Goal: Find specific page/section: Find specific page/section

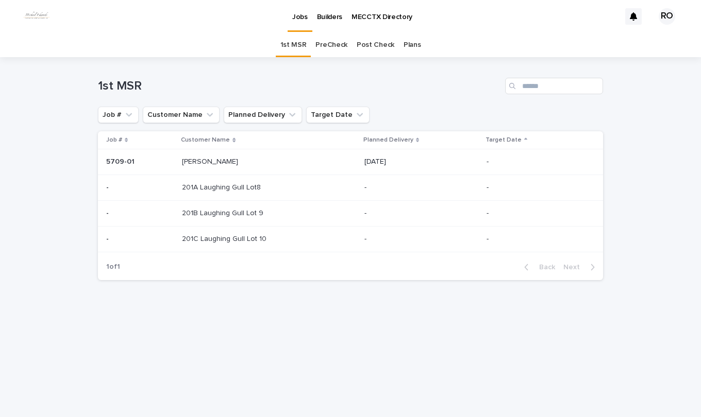
click at [213, 187] on p "201A Laughing Gull Lot8" at bounding box center [222, 186] width 81 height 11
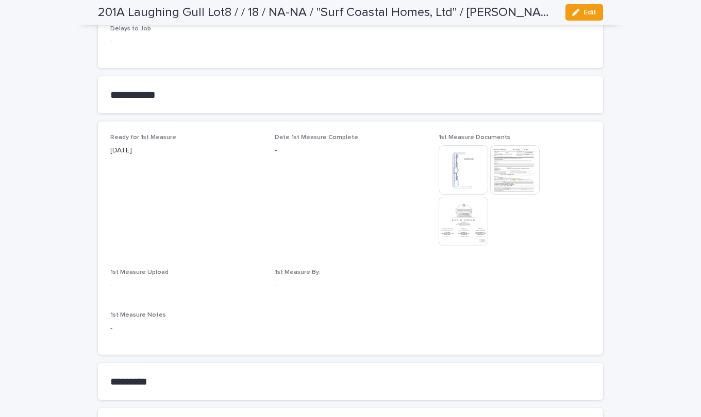
scroll to position [515, 0]
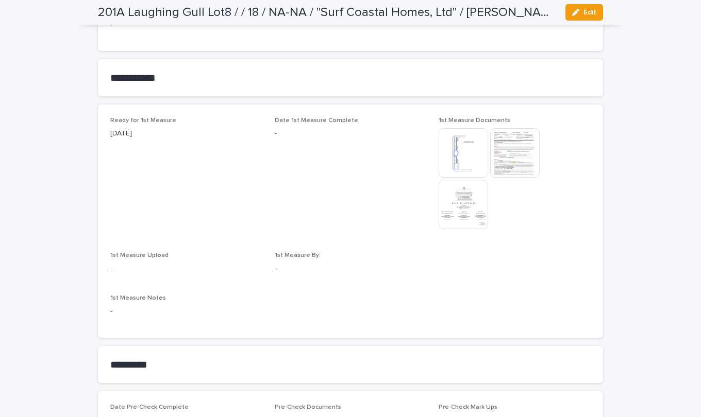
click at [463, 195] on img at bounding box center [463, 204] width 49 height 49
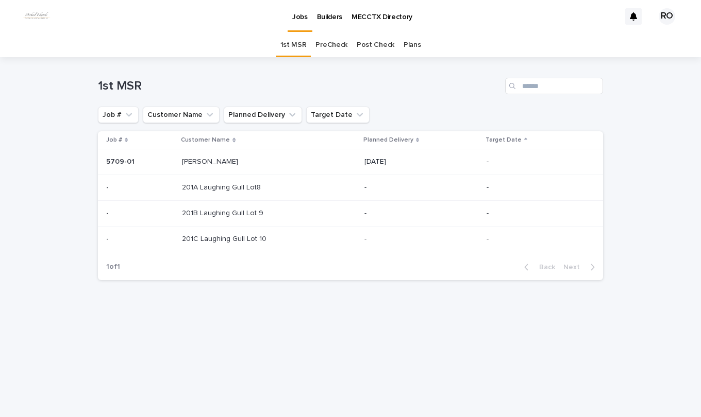
click at [332, 43] on link "PreCheck" at bounding box center [331, 45] width 32 height 24
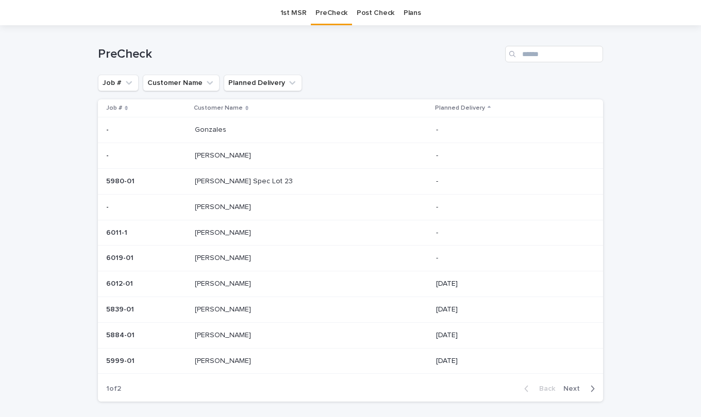
scroll to position [52, 0]
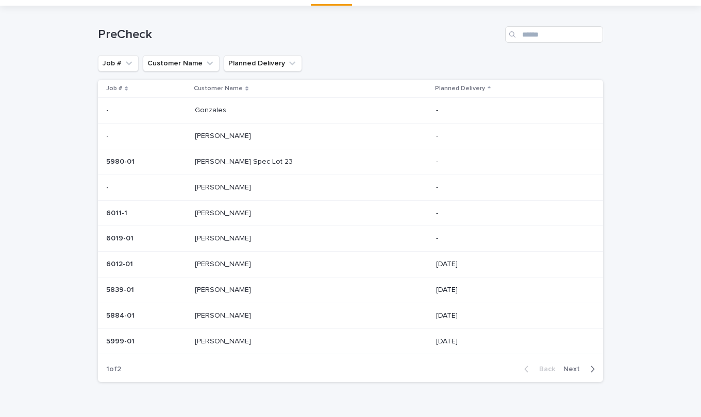
click at [252, 111] on p at bounding box center [281, 110] width 172 height 9
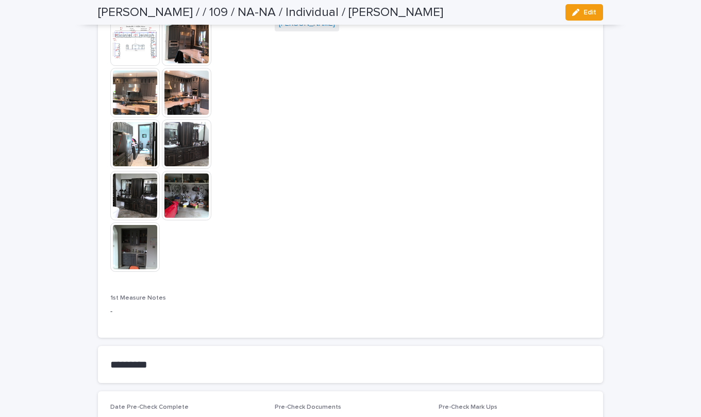
scroll to position [876, 0]
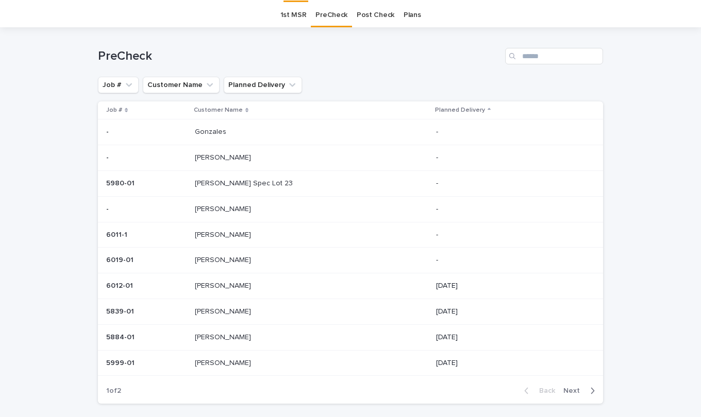
scroll to position [33, 0]
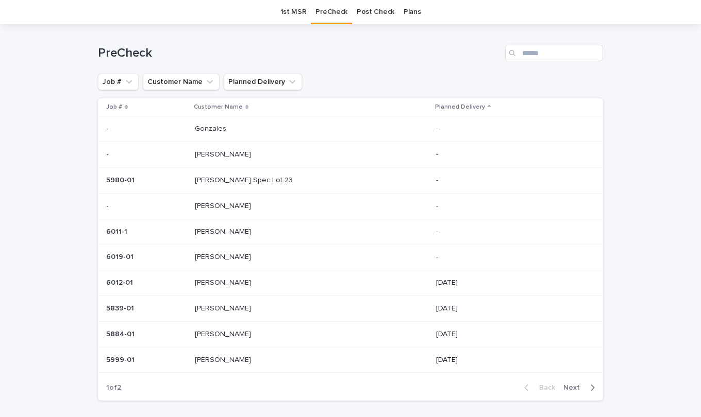
click at [220, 159] on p "[PERSON_NAME]" at bounding box center [224, 153] width 58 height 11
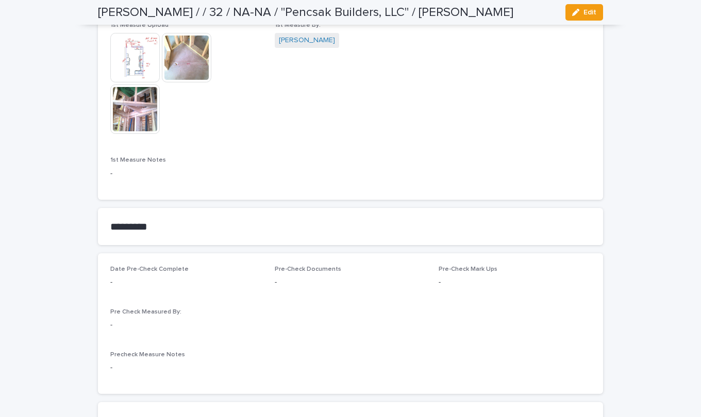
scroll to position [773, 0]
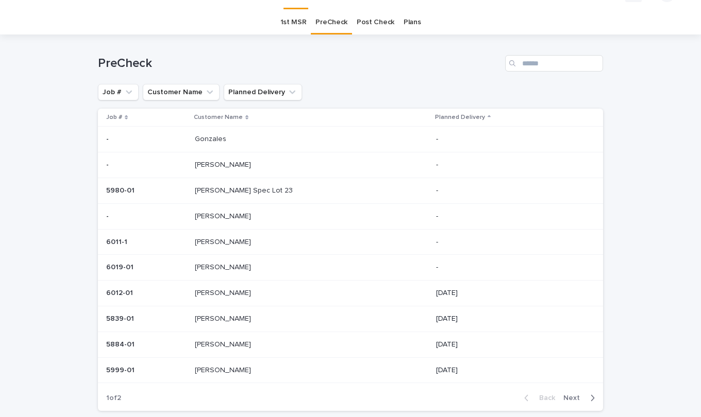
scroll to position [33, 0]
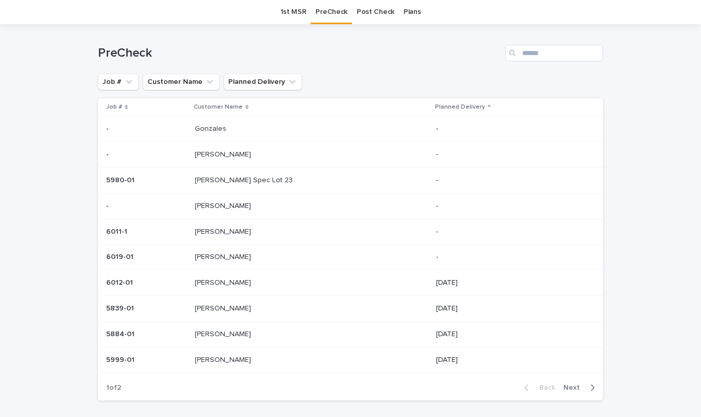
click at [187, 180] on p at bounding box center [146, 180] width 80 height 9
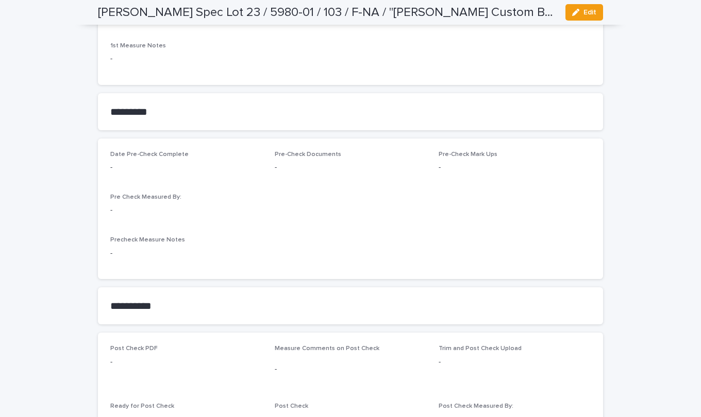
scroll to position [825, 0]
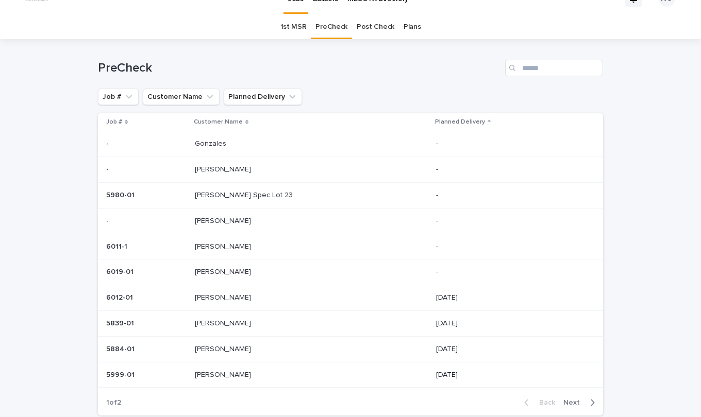
scroll to position [33, 0]
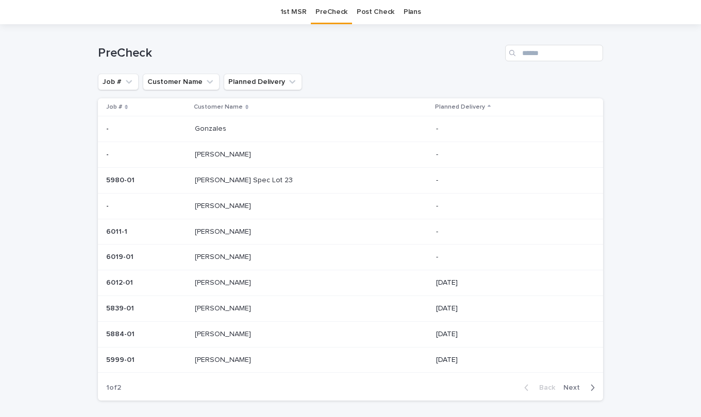
click at [220, 206] on p "Urista" at bounding box center [224, 205] width 58 height 11
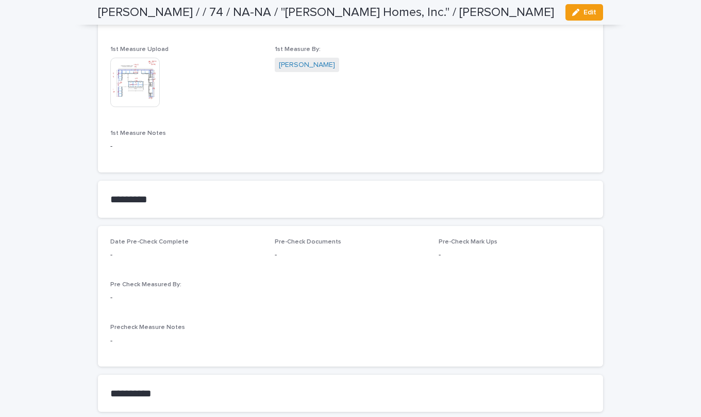
scroll to position [722, 0]
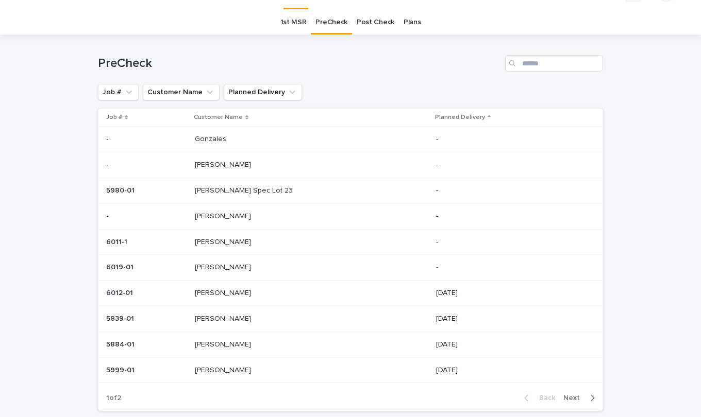
scroll to position [33, 0]
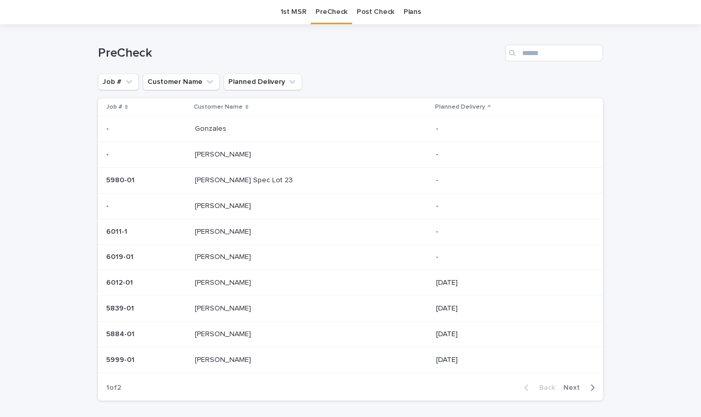
click at [222, 237] on div "Eaton Eaton" at bounding box center [311, 232] width 233 height 17
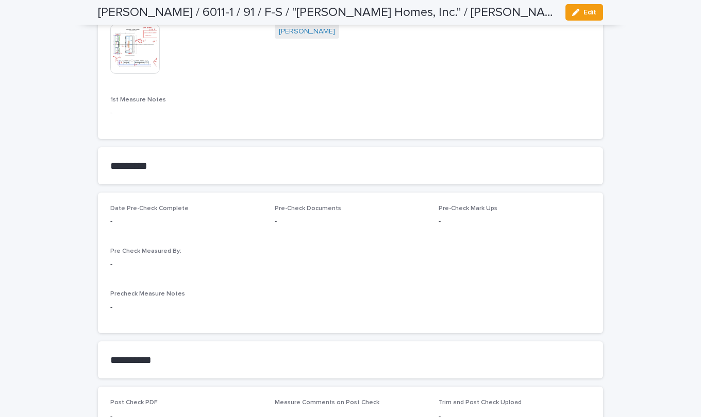
scroll to position [773, 0]
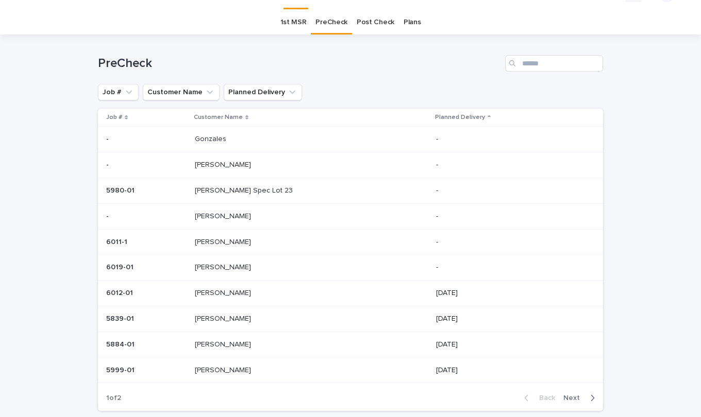
scroll to position [33, 0]
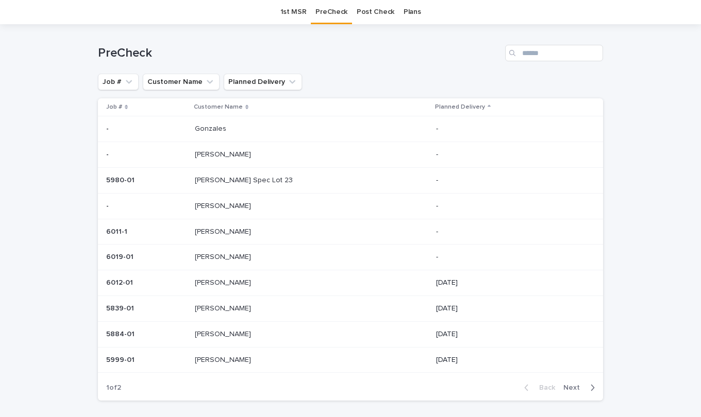
click at [182, 253] on div "6019-01 6019-01" at bounding box center [146, 257] width 80 height 17
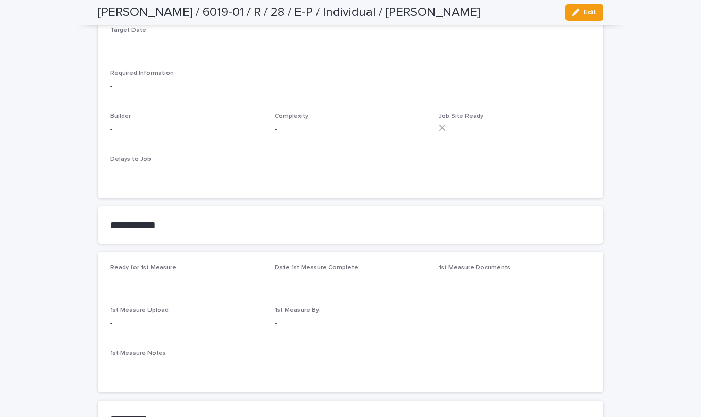
scroll to position [258, 0]
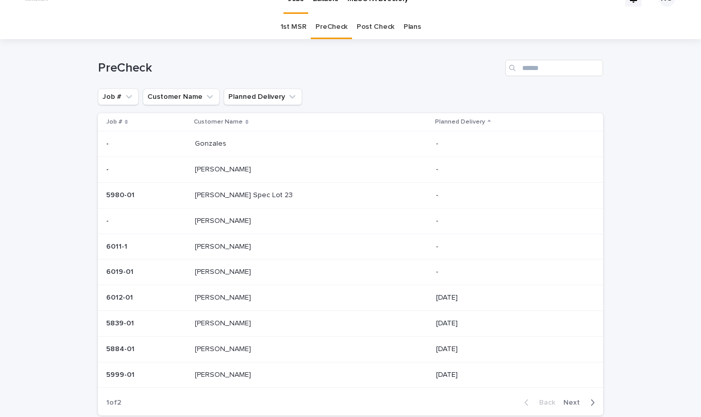
scroll to position [33, 0]
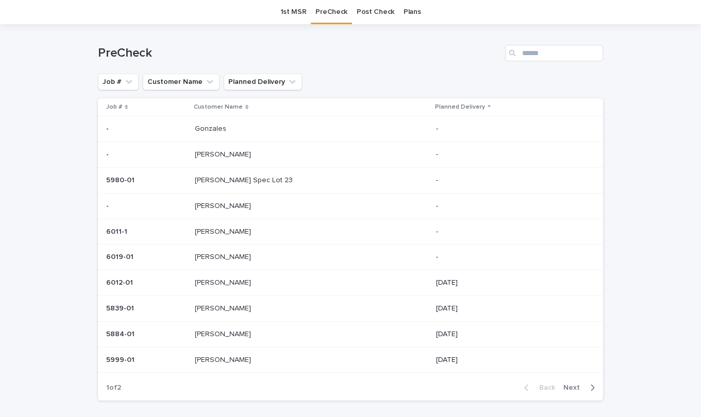
click at [217, 283] on p "[PERSON_NAME]" at bounding box center [224, 282] width 58 height 11
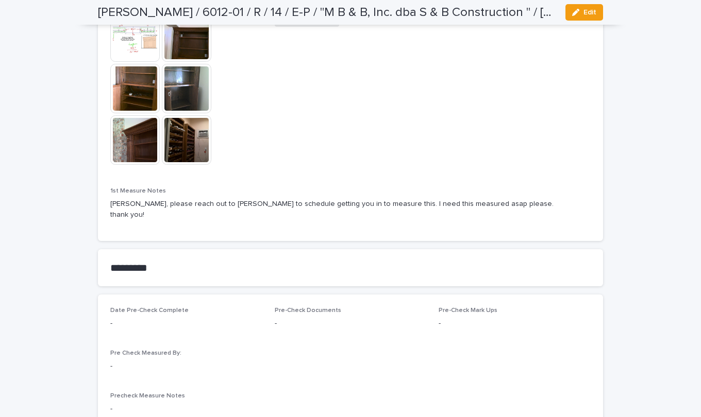
scroll to position [773, 0]
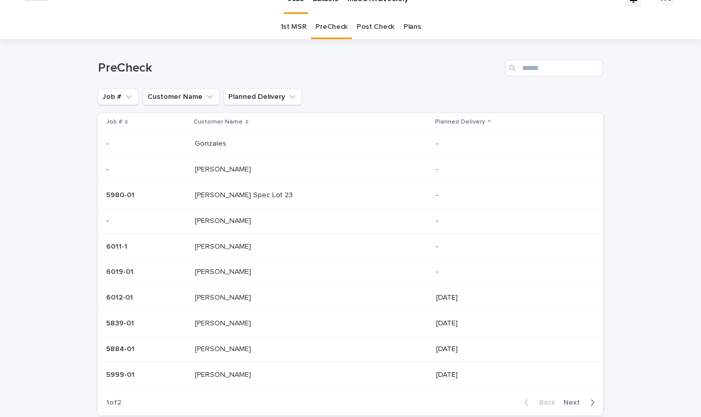
scroll to position [33, 0]
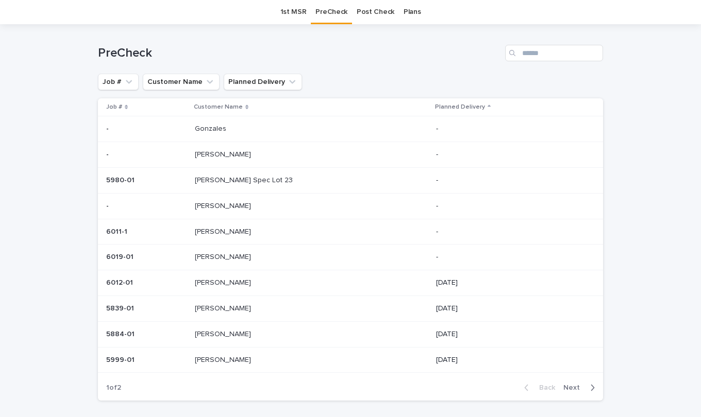
click at [187, 307] on p at bounding box center [146, 309] width 80 height 9
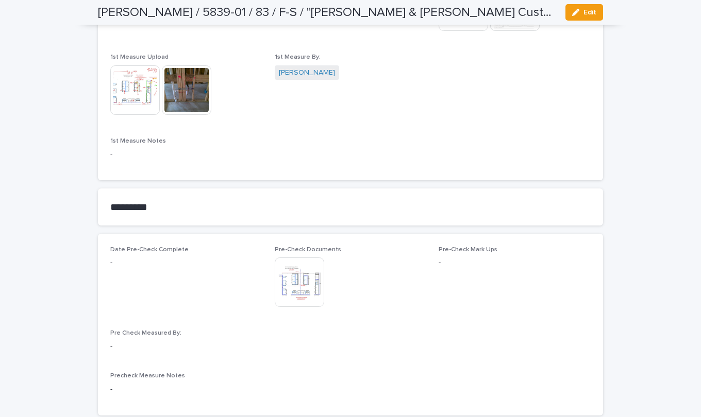
scroll to position [670, 0]
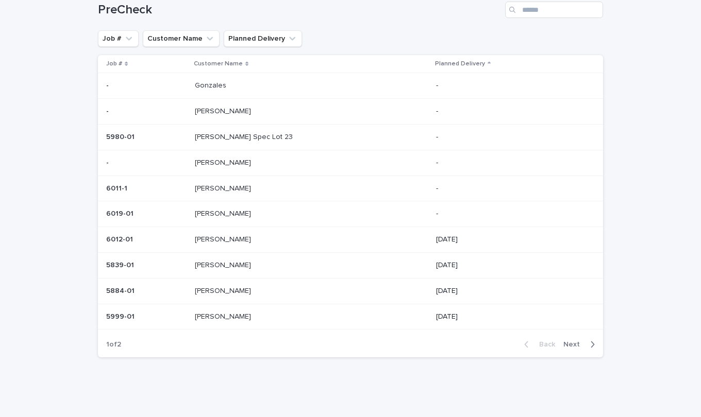
scroll to position [33, 0]
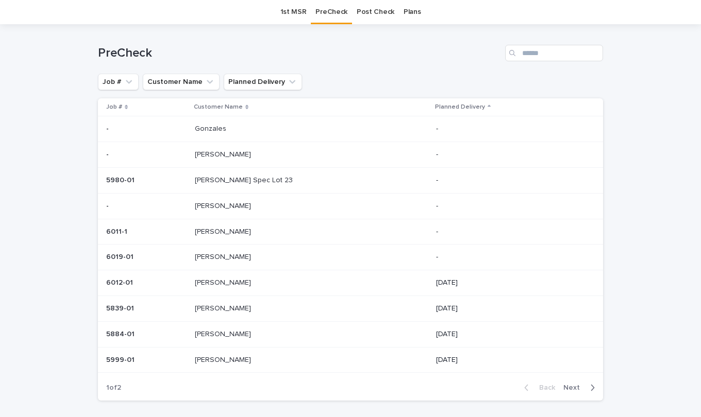
click at [206, 332] on td "DEAN DEAN" at bounding box center [311, 335] width 241 height 26
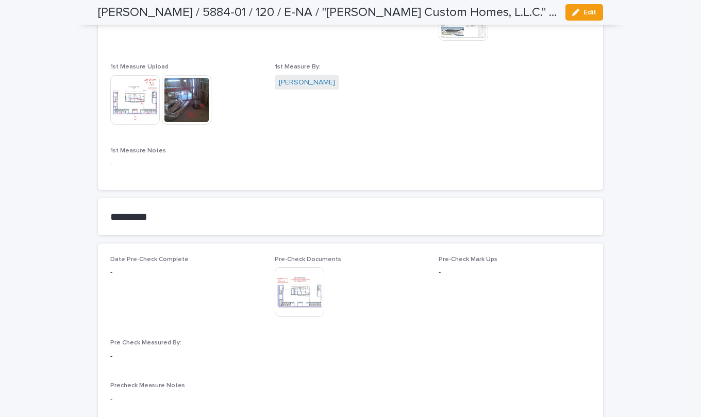
scroll to position [773, 0]
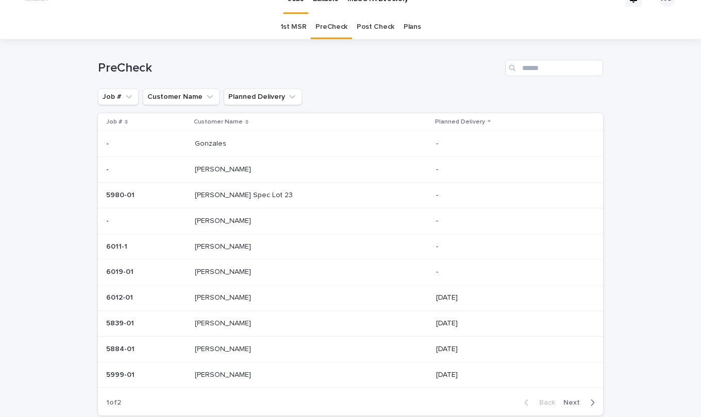
scroll to position [33, 0]
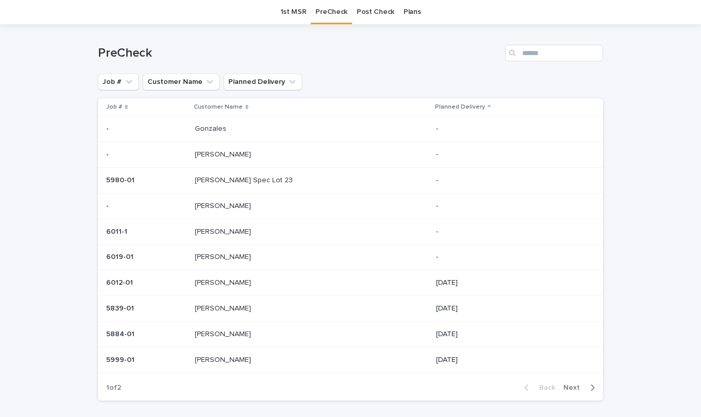
click at [185, 367] on div "5999-01 5999-01" at bounding box center [146, 360] width 80 height 17
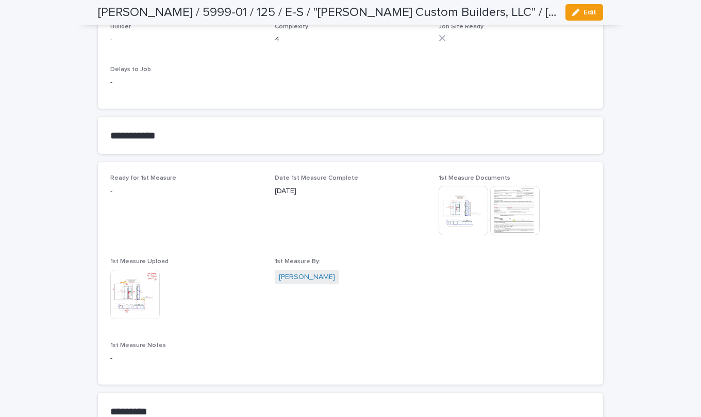
scroll to position [618, 0]
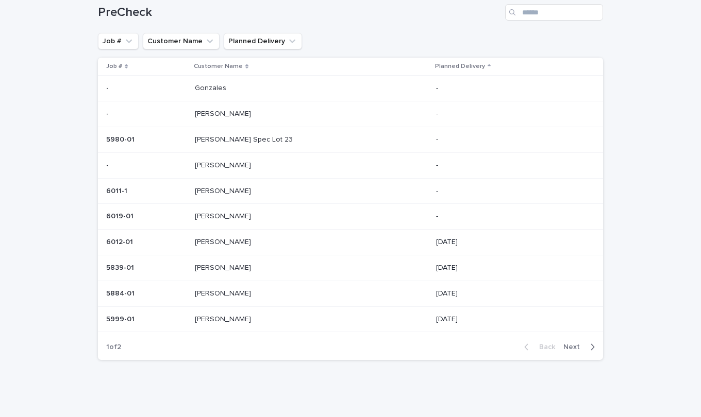
scroll to position [77, 0]
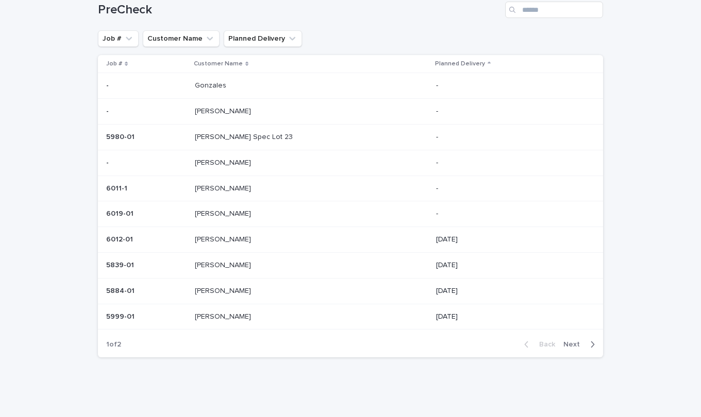
click at [574, 345] on span "Next" at bounding box center [574, 344] width 23 height 7
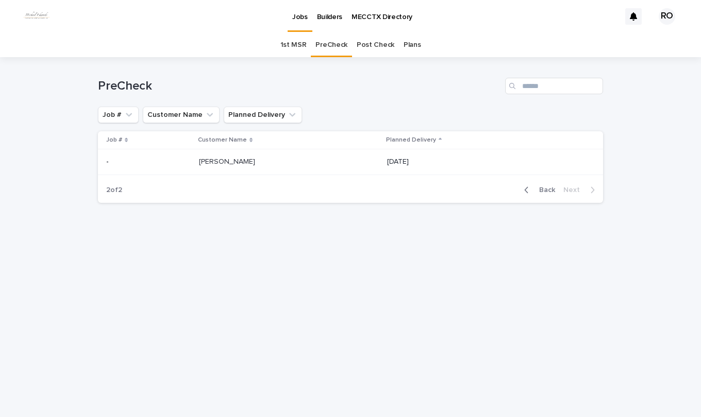
click at [241, 162] on p at bounding box center [285, 162] width 172 height 9
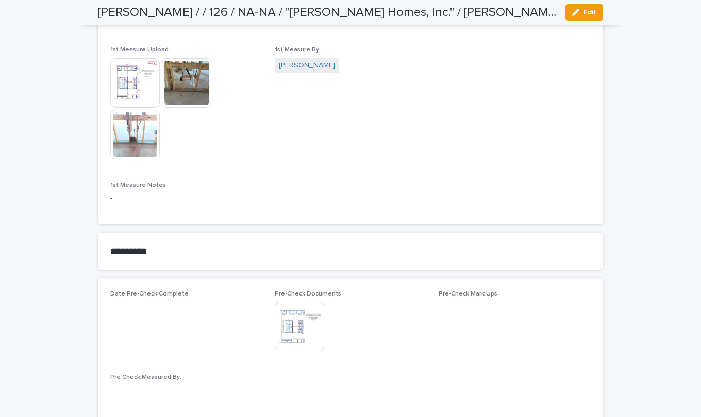
scroll to position [773, 0]
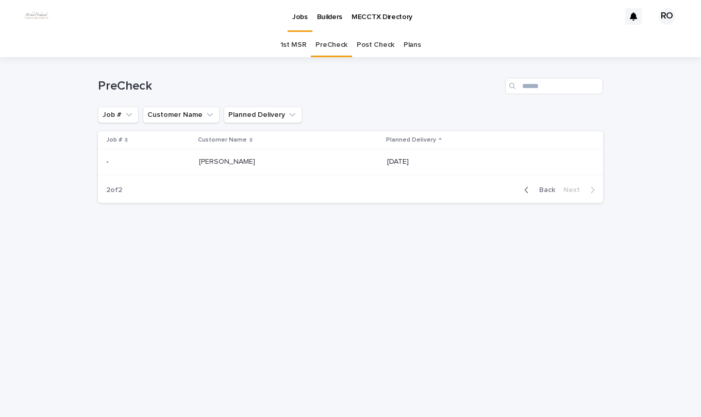
click at [546, 191] on span "Back" at bounding box center [544, 190] width 22 height 7
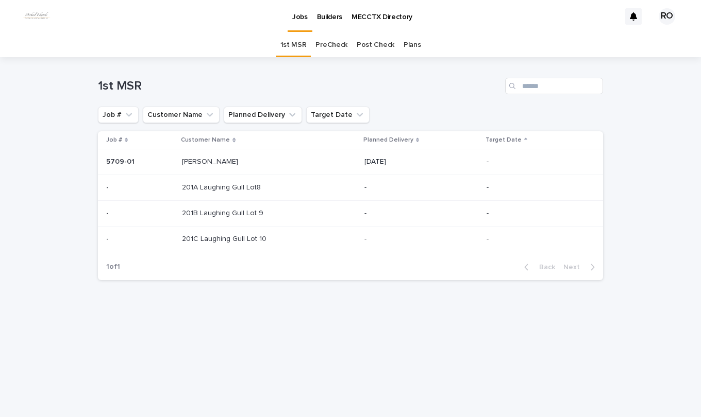
click at [240, 216] on p "201B Laughing Gull Lot 9" at bounding box center [223, 212] width 83 height 11
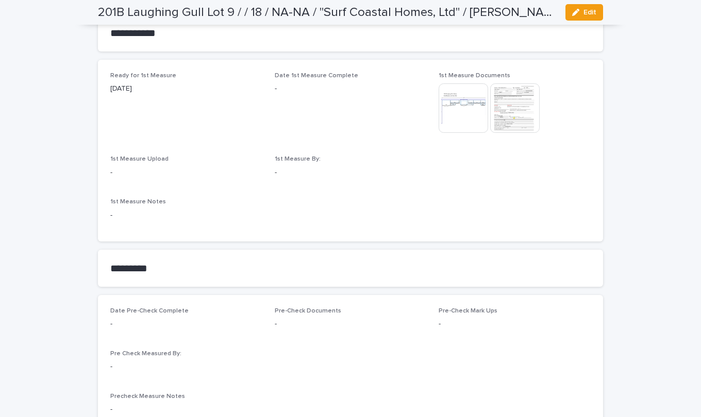
scroll to position [567, 0]
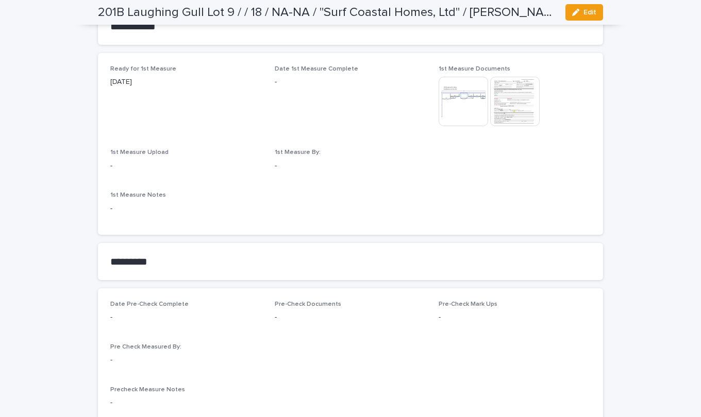
click at [456, 109] on img at bounding box center [463, 101] width 49 height 49
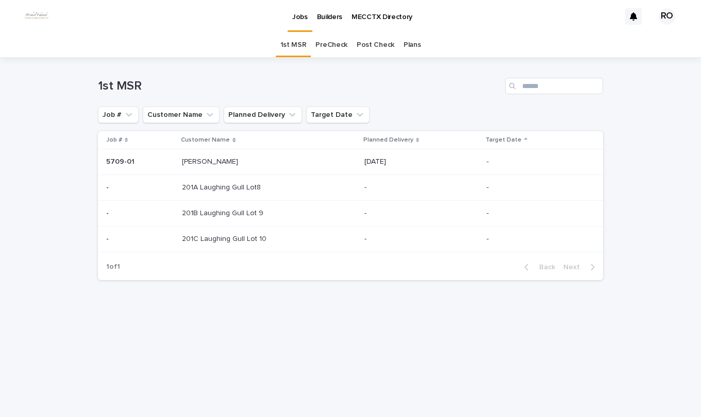
click at [230, 215] on p "201B Laughing Gull Lot 9" at bounding box center [223, 212] width 83 height 11
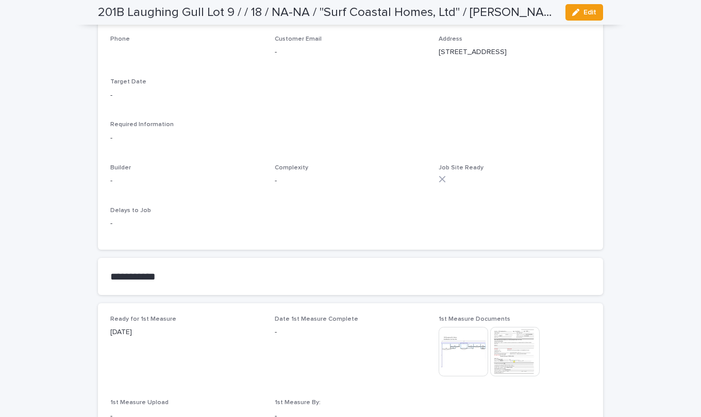
scroll to position [464, 0]
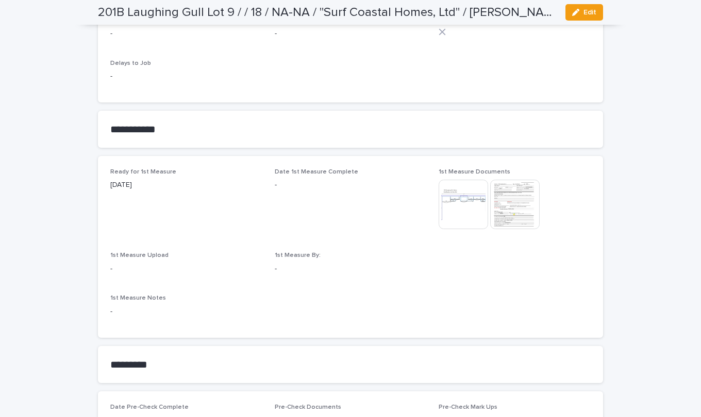
click at [461, 203] on img at bounding box center [463, 204] width 49 height 49
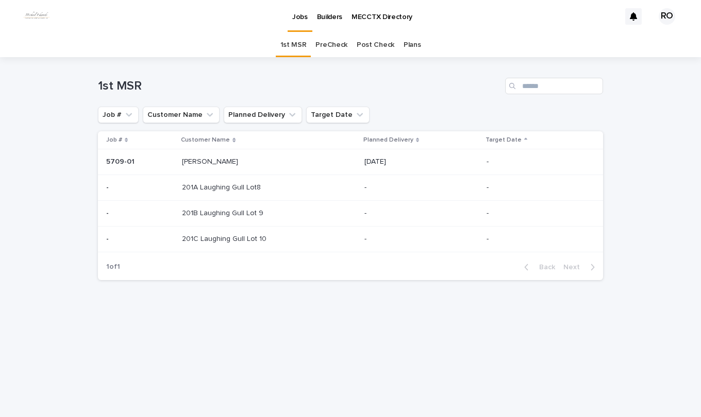
click at [211, 241] on p "201C Laughing Gull Lot 10" at bounding box center [225, 238] width 87 height 11
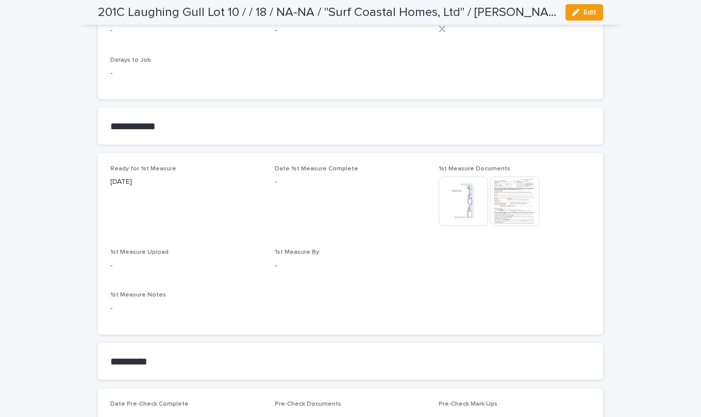
scroll to position [515, 0]
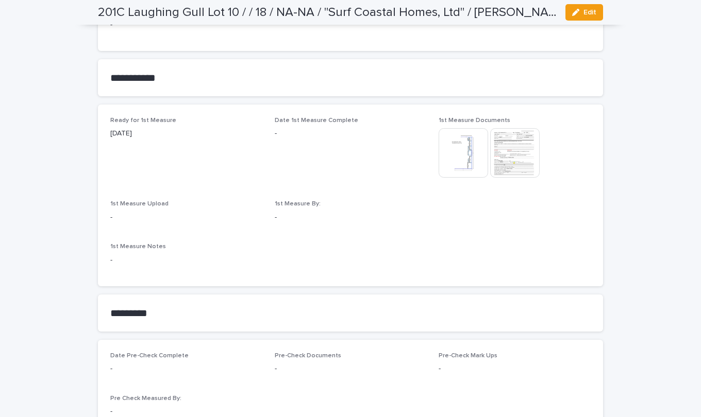
click at [465, 159] on img at bounding box center [463, 152] width 49 height 49
